Goal: Contribute content: Add original content to the website for others to see

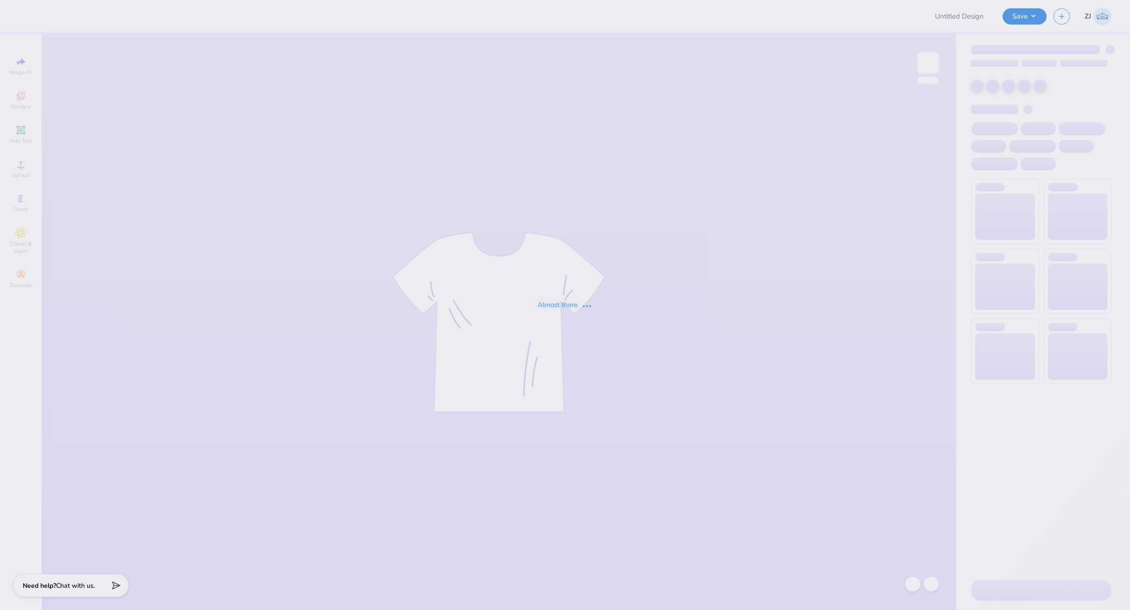
type input "IFC shirts 2025"
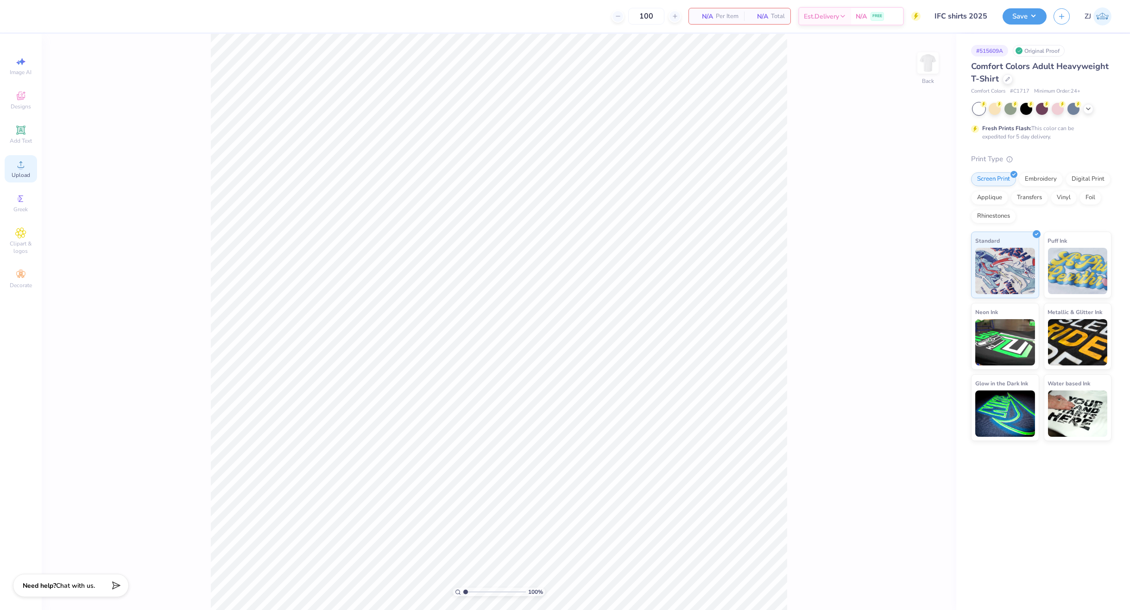
click at [23, 170] on div "Upload" at bounding box center [21, 168] width 32 height 27
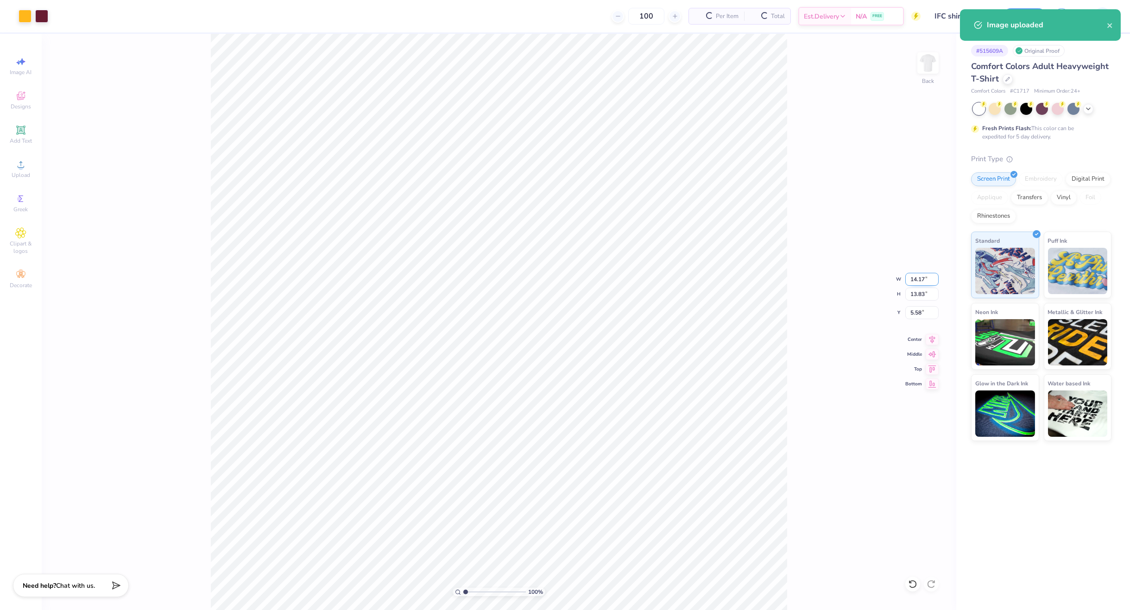
click at [920, 277] on input "14.17" at bounding box center [921, 279] width 33 height 13
type input "12.00"
type input "11.71"
type input "6.65"
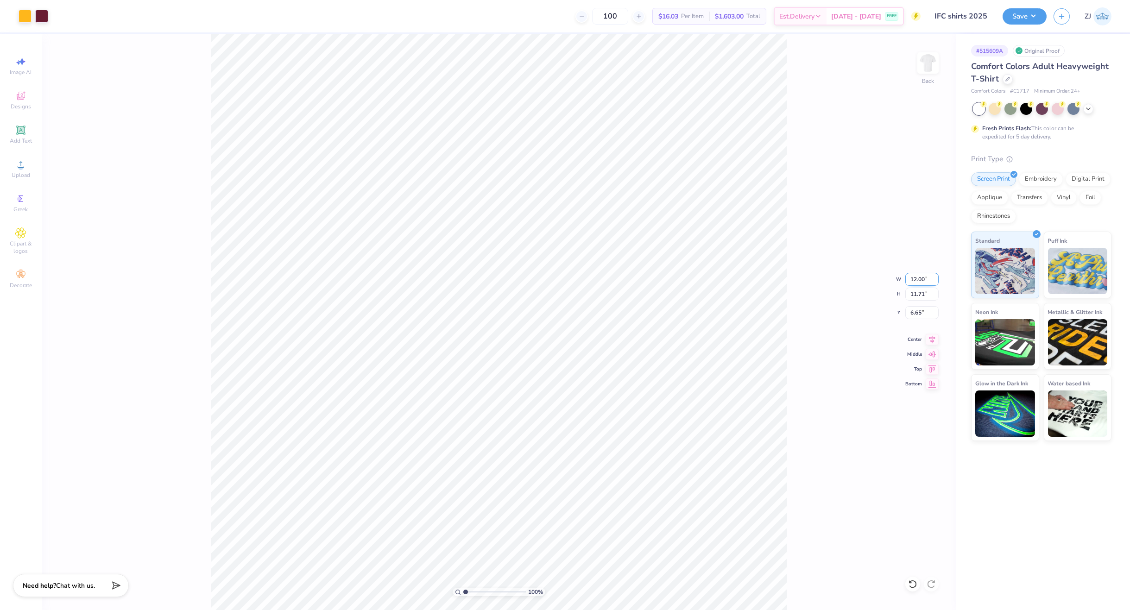
click at [924, 280] on input "12.00" at bounding box center [921, 279] width 33 height 13
type input "11.00"
type input "10.73"
click at [925, 308] on input "7.13" at bounding box center [921, 312] width 33 height 13
type input "3.00"
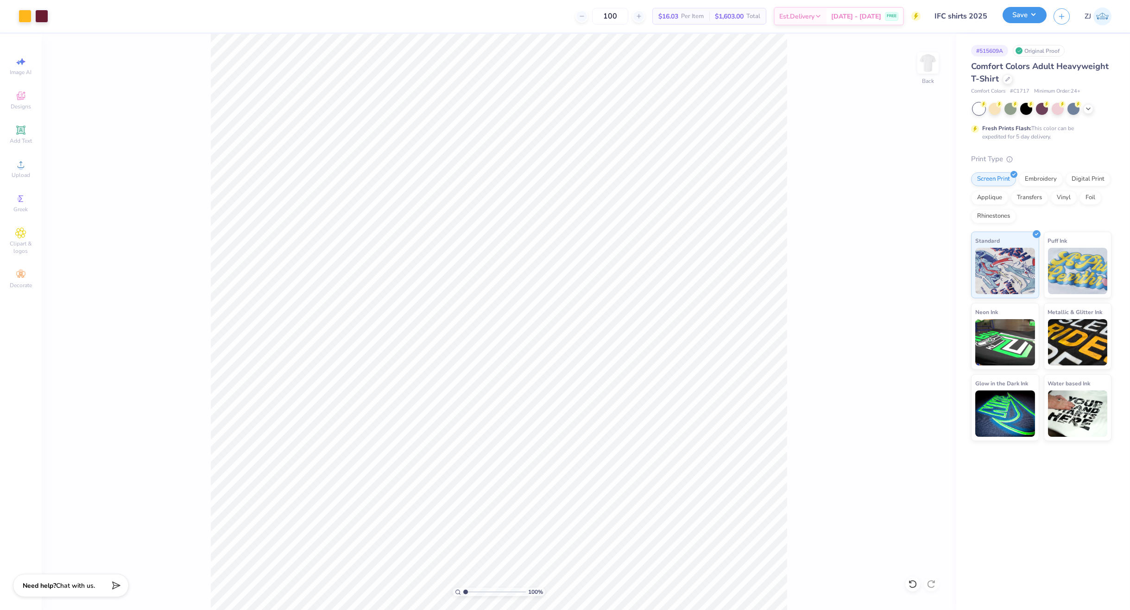
click at [1032, 13] on button "Save" at bounding box center [1025, 15] width 44 height 16
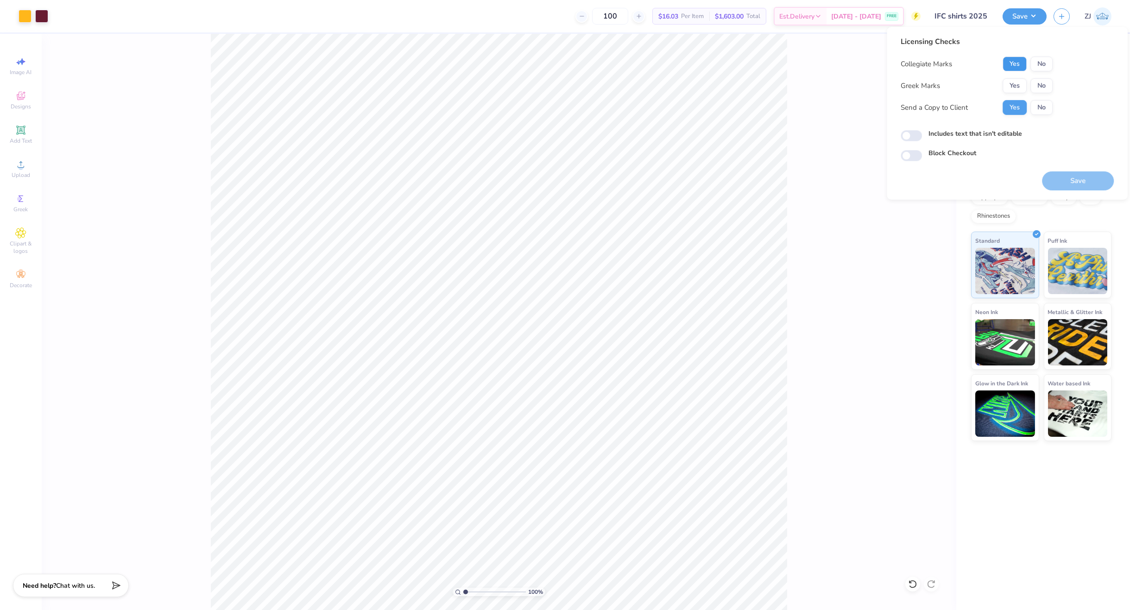
click at [1018, 63] on button "Yes" at bounding box center [1015, 64] width 24 height 15
click at [1017, 83] on button "Yes" at bounding box center [1015, 85] width 24 height 15
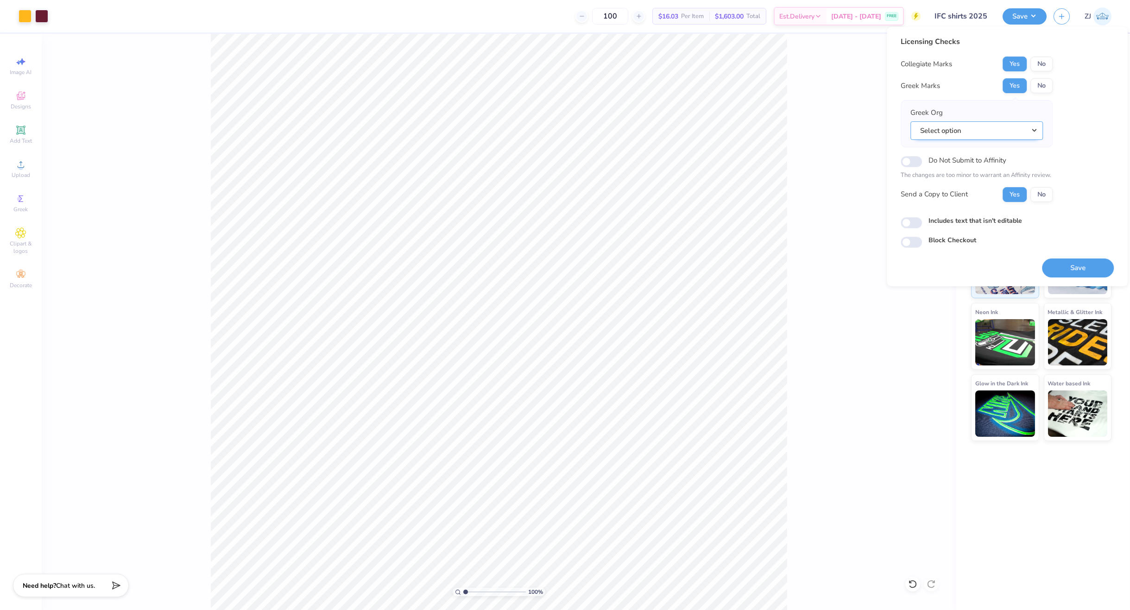
click at [997, 128] on button "Select option" at bounding box center [976, 130] width 133 height 19
click at [982, 239] on link "North American Interfraternity Conference" at bounding box center [976, 244] width 125 height 15
click at [910, 223] on input "Includes text that isn't editable" at bounding box center [911, 222] width 21 height 11
checkbox input "true"
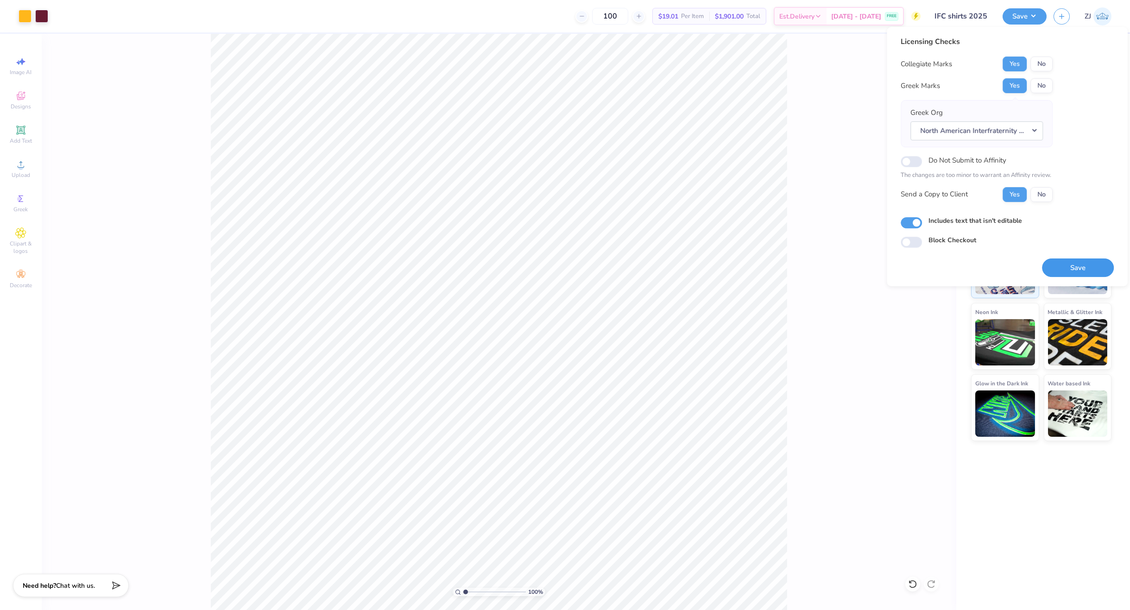
click at [1069, 270] on button "Save" at bounding box center [1078, 268] width 72 height 19
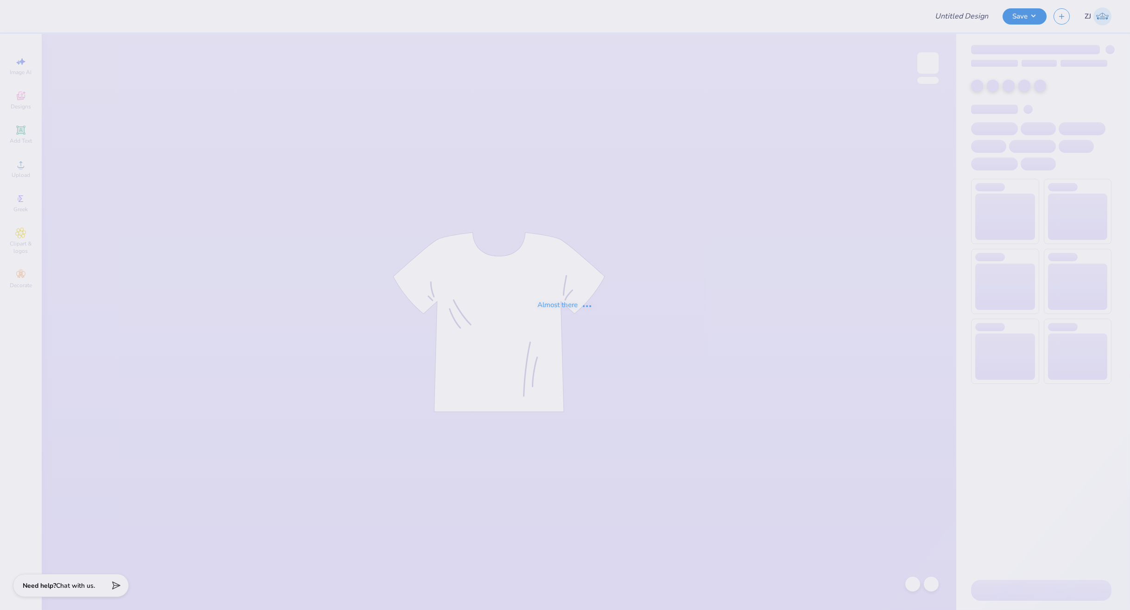
type input "IFC shirts 2025"
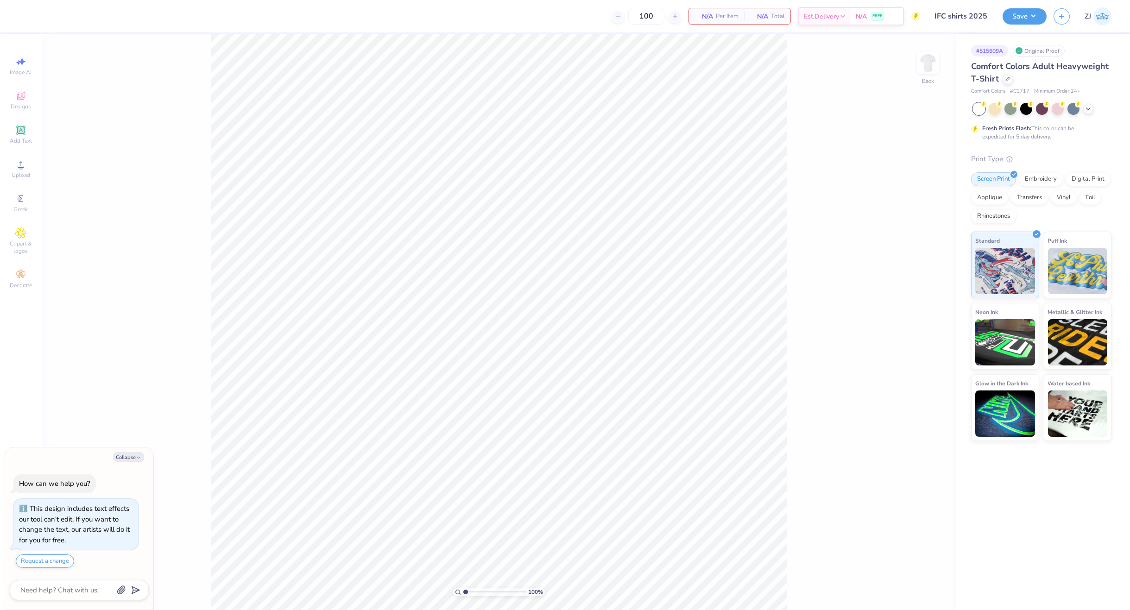
type textarea "x"
